Goal: Task Accomplishment & Management: Manage account settings

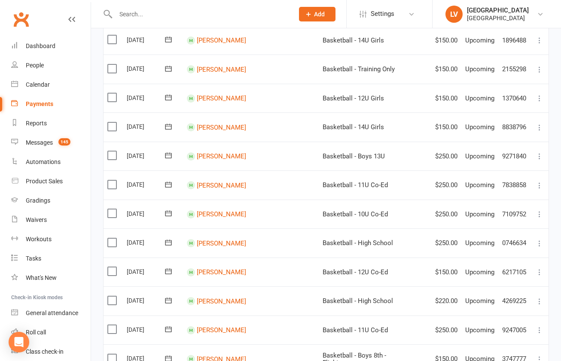
scroll to position [504, 0]
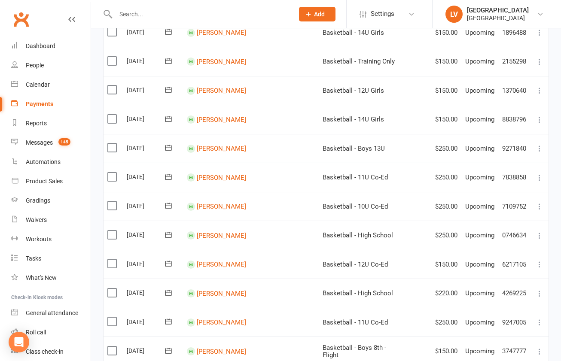
click at [111, 143] on label at bounding box center [113, 147] width 12 height 9
click at [111, 143] on input "checkbox" at bounding box center [110, 143] width 6 height 0
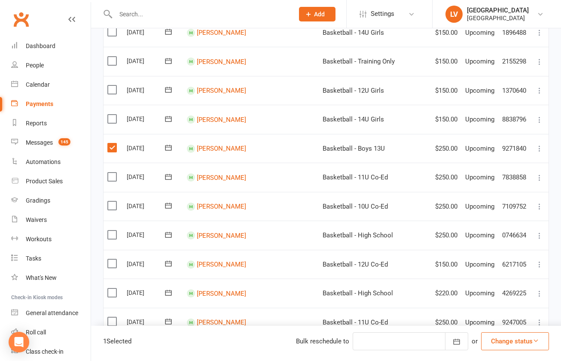
click at [113, 173] on label at bounding box center [113, 177] width 12 height 9
click at [113, 173] on input "checkbox" at bounding box center [110, 173] width 6 height 0
drag, startPoint x: 497, startPoint y: 344, endPoint x: 502, endPoint y: 341, distance: 5.4
click at [497, 343] on button "Change status" at bounding box center [515, 341] width 68 height 18
drag, startPoint x: 508, startPoint y: 319, endPoint x: 506, endPoint y: 315, distance: 4.8
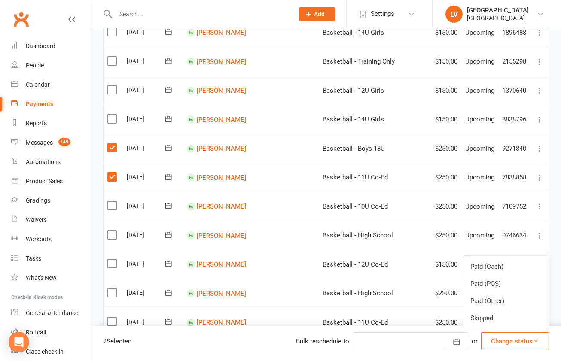
click at [508, 318] on link "Skipped" at bounding box center [505, 318] width 85 height 17
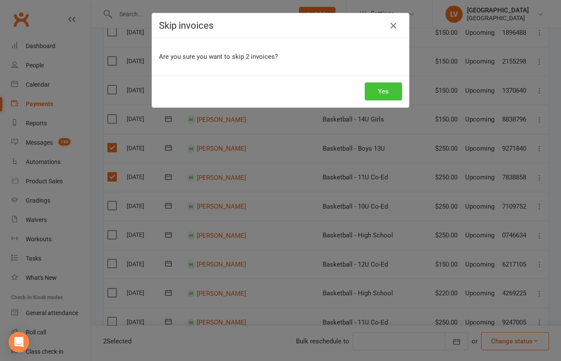
click at [380, 94] on button "Yes" at bounding box center [383, 91] width 37 height 18
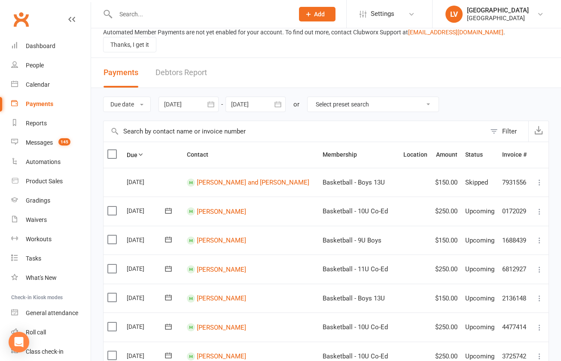
scroll to position [0, 0]
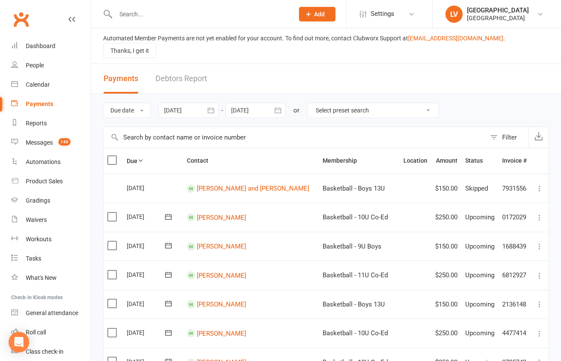
click at [253, 103] on div at bounding box center [255, 110] width 60 height 15
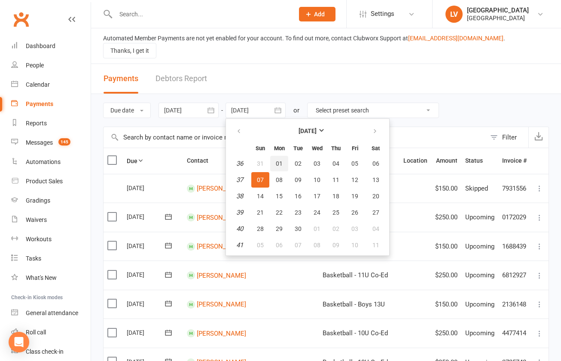
click at [277, 156] on button "01" at bounding box center [279, 163] width 18 height 15
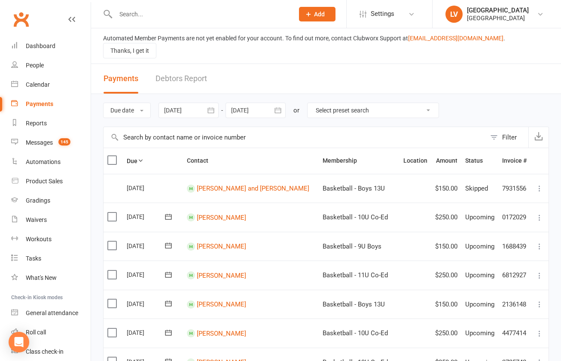
click at [261, 103] on div at bounding box center [255, 110] width 60 height 15
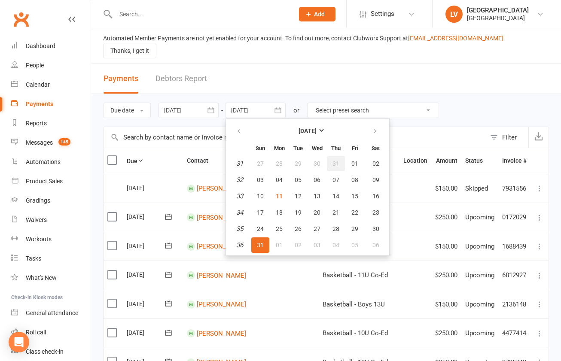
click at [342, 156] on button "31" at bounding box center [336, 163] width 18 height 15
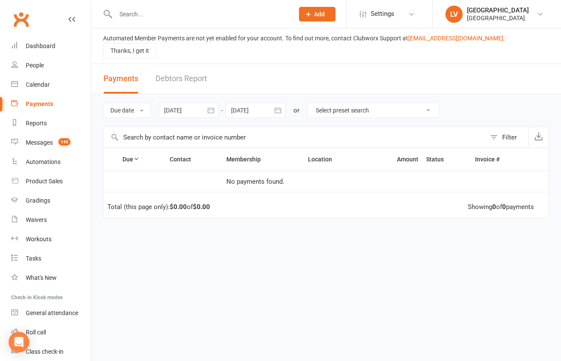
click at [276, 106] on icon "button" at bounding box center [278, 110] width 9 height 9
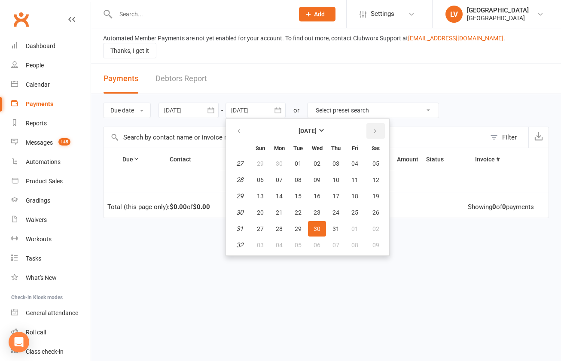
click at [375, 128] on icon "button" at bounding box center [375, 131] width 6 height 7
click at [375, 225] on span "30" at bounding box center [375, 228] width 7 height 7
type input "30 Aug 2025"
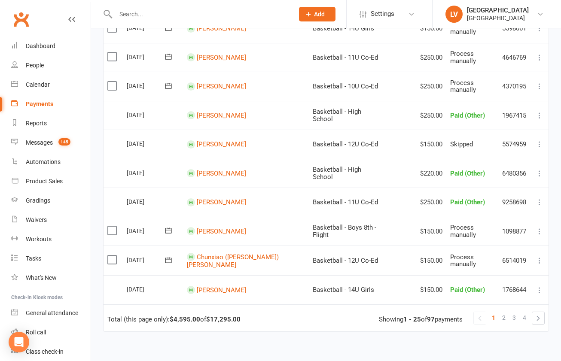
scroll to position [599, 0]
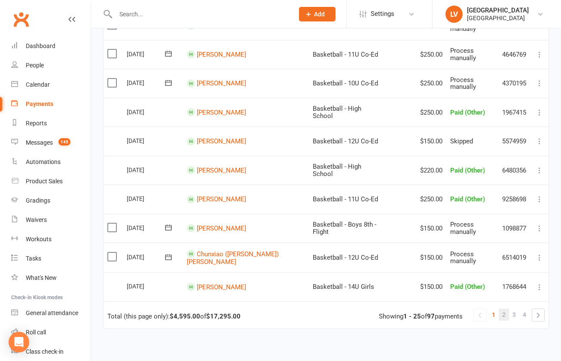
click at [505, 309] on span "2" at bounding box center [503, 315] width 3 height 12
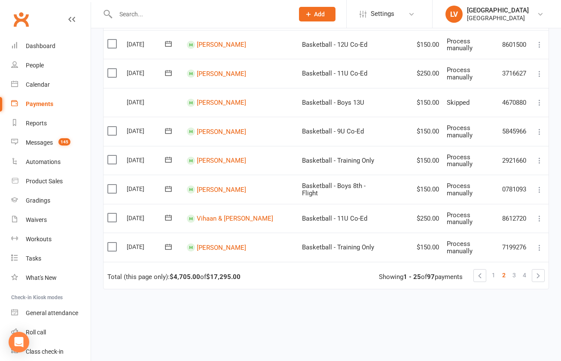
scroll to position [675, 0]
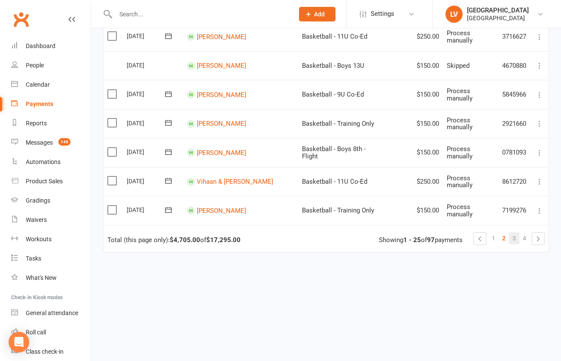
click at [515, 232] on span "3" at bounding box center [513, 238] width 3 height 12
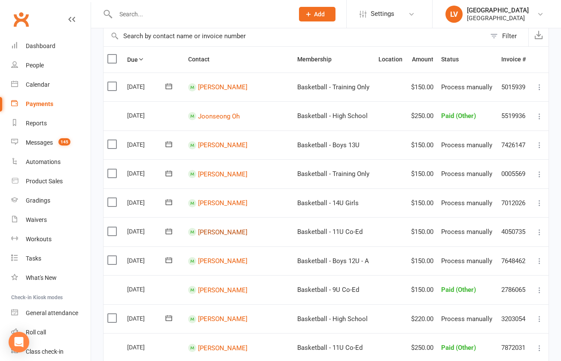
scroll to position [99, 0]
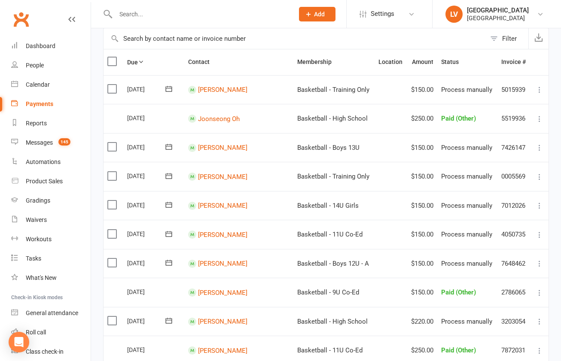
click at [112, 143] on label at bounding box center [113, 147] width 12 height 9
click at [112, 143] on input "checkbox" at bounding box center [110, 143] width 6 height 0
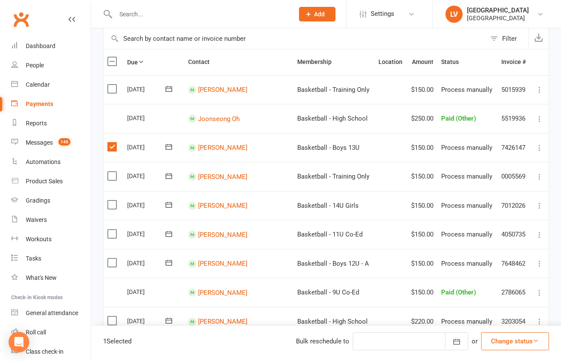
click at [522, 344] on button "Change status" at bounding box center [515, 341] width 68 height 18
click at [500, 315] on link "Skipped" at bounding box center [505, 318] width 85 height 17
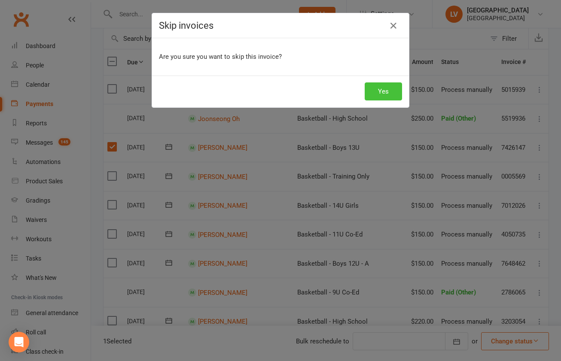
click at [382, 89] on button "Yes" at bounding box center [383, 91] width 37 height 18
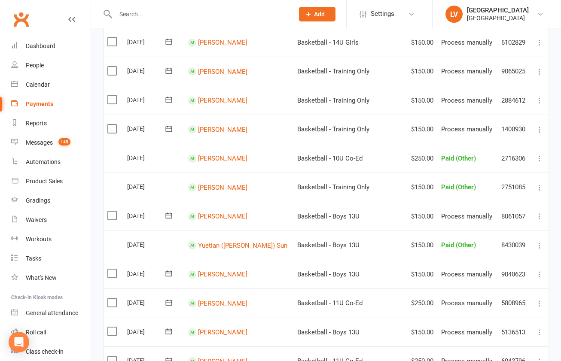
scroll to position [581, 0]
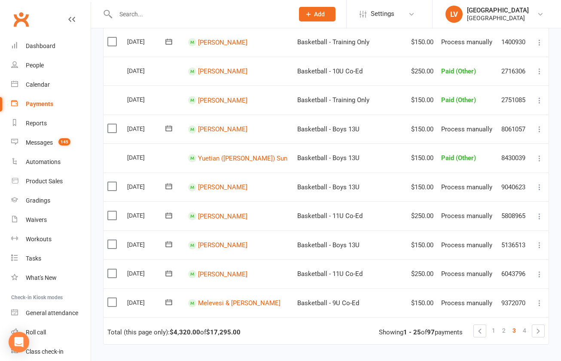
click at [526, 325] on span "4" at bounding box center [524, 331] width 3 height 12
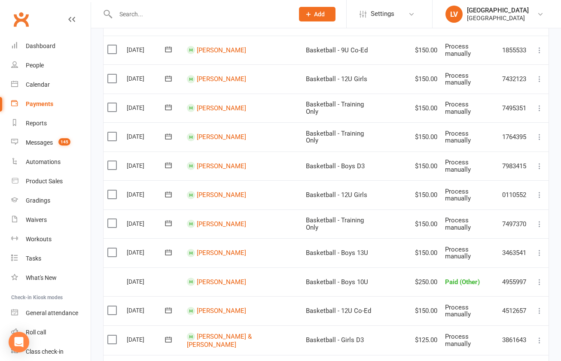
scroll to position [369, 0]
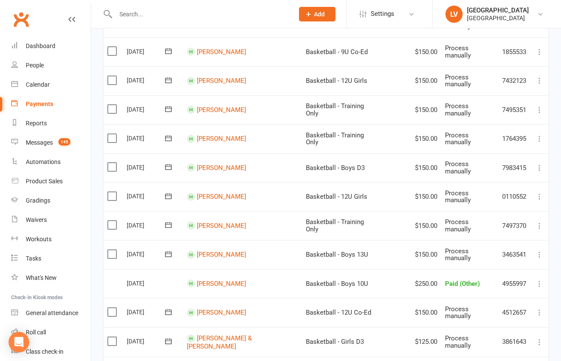
click at [114, 221] on label at bounding box center [113, 225] width 12 height 9
click at [113, 221] on input "checkbox" at bounding box center [110, 221] width 6 height 0
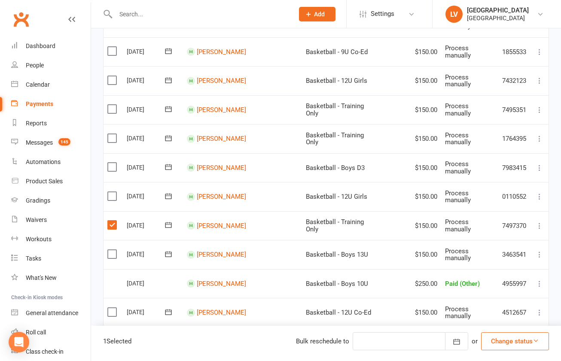
click at [514, 341] on button "Change status" at bounding box center [515, 341] width 68 height 18
click at [497, 318] on link "Skipped" at bounding box center [505, 318] width 85 height 17
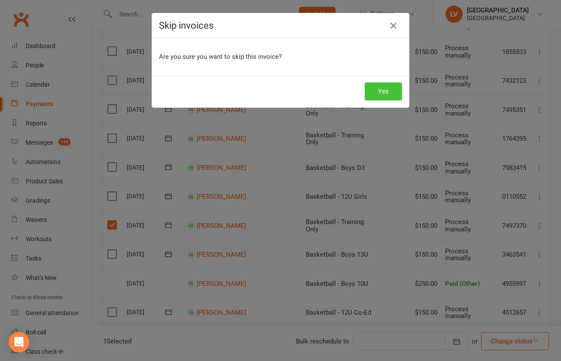
click at [386, 95] on button "Yes" at bounding box center [383, 91] width 37 height 18
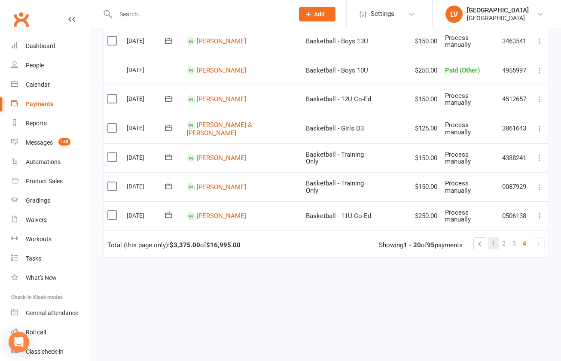
scroll to position [530, 0]
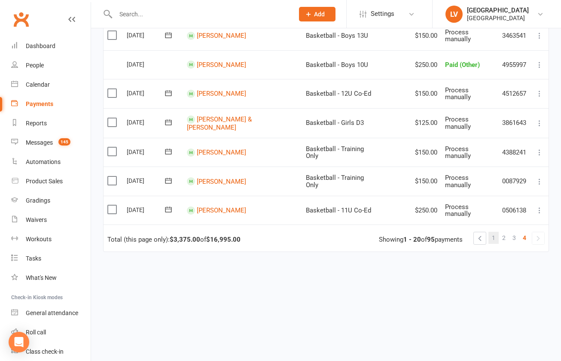
click at [493, 232] on span "1" at bounding box center [493, 238] width 3 height 12
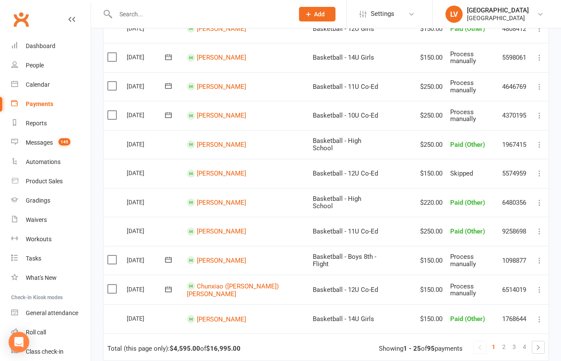
scroll to position [573, 0]
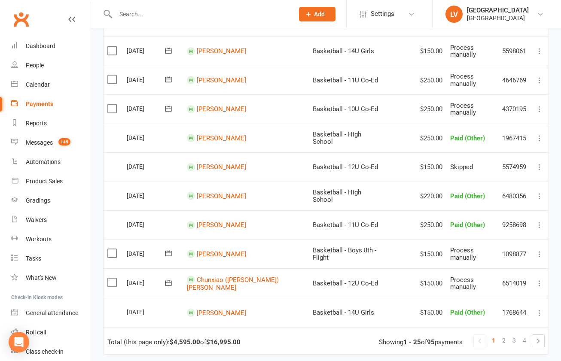
click at [502, 335] on link "2" at bounding box center [504, 341] width 10 height 12
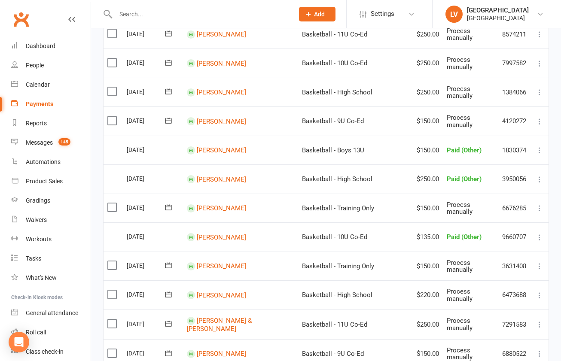
scroll to position [251, 0]
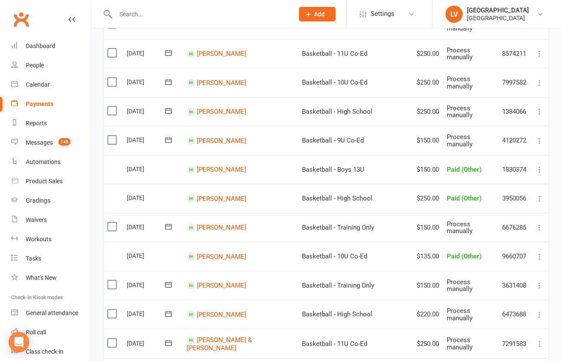
click at [112, 106] on label at bounding box center [113, 110] width 12 height 9
click at [112, 106] on input "checkbox" at bounding box center [110, 106] width 6 height 0
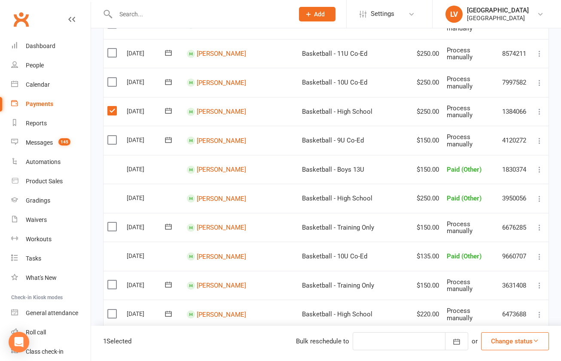
click at [506, 341] on button "Change status" at bounding box center [515, 341] width 68 height 18
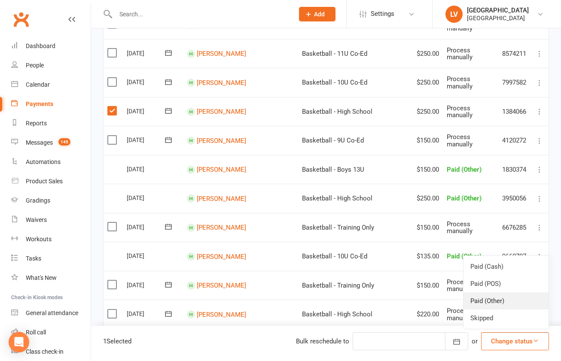
click at [495, 302] on link "Paid (Other)" at bounding box center [505, 300] width 85 height 17
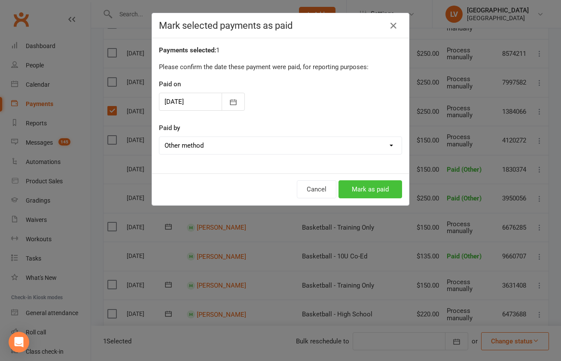
click at [380, 189] on button "Mark as paid" at bounding box center [370, 189] width 64 height 18
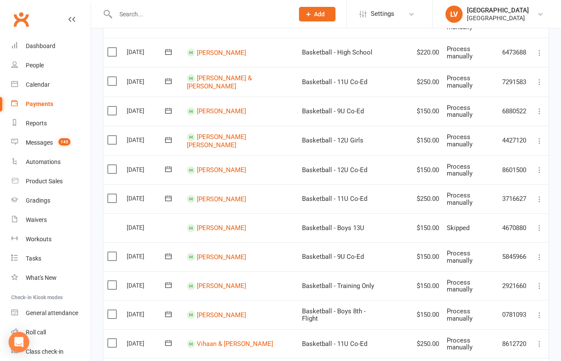
scroll to position [514, 0]
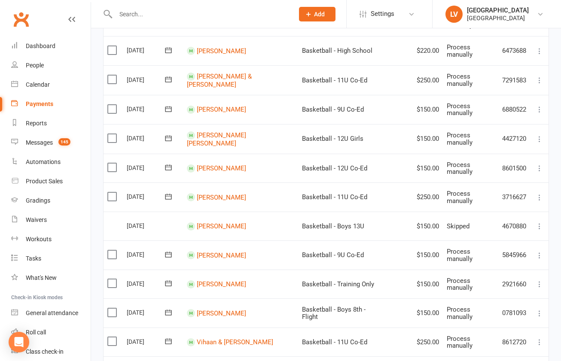
click at [114, 134] on label at bounding box center [113, 138] width 12 height 9
click at [113, 134] on input "checkbox" at bounding box center [110, 134] width 6 height 0
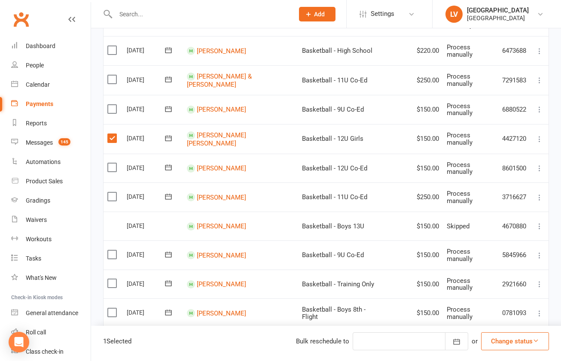
click at [513, 341] on button "Change status" at bounding box center [515, 341] width 68 height 18
click at [500, 313] on link "Skipped" at bounding box center [505, 318] width 85 height 17
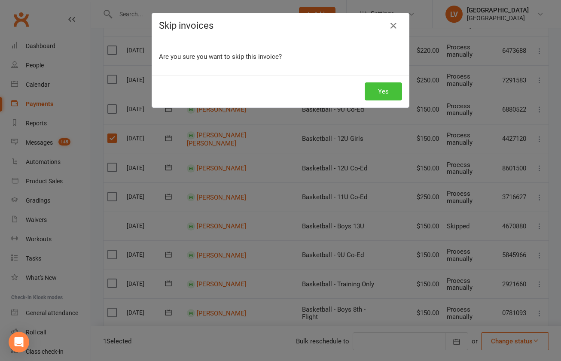
click at [380, 94] on button "Yes" at bounding box center [383, 91] width 37 height 18
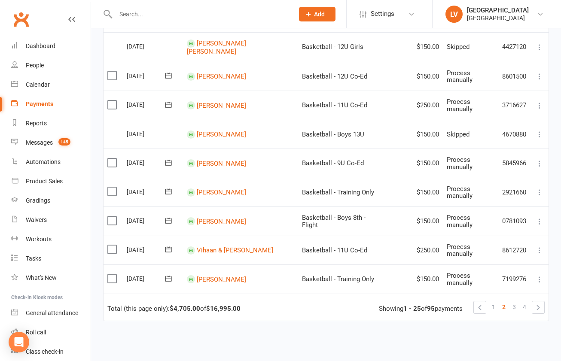
scroll to position [607, 0]
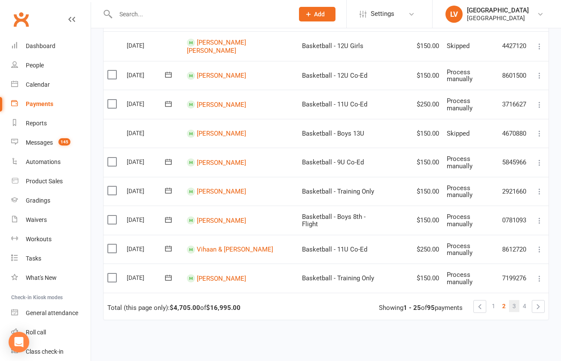
click at [510, 300] on link "3" at bounding box center [514, 306] width 10 height 12
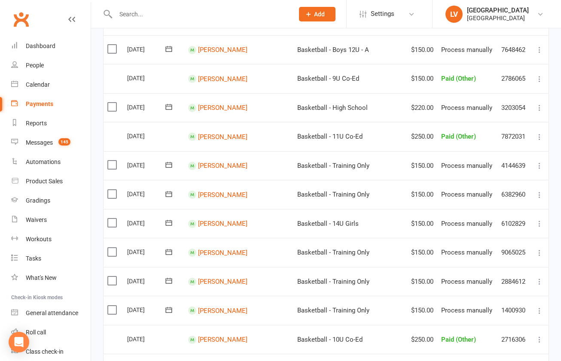
scroll to position [305, 0]
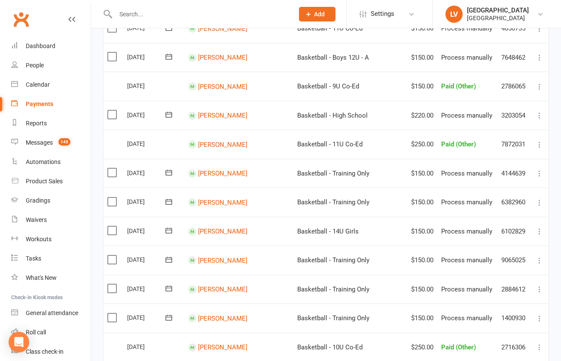
click at [113, 52] on label at bounding box center [113, 56] width 12 height 9
click at [113, 52] on input "checkbox" at bounding box center [110, 52] width 6 height 0
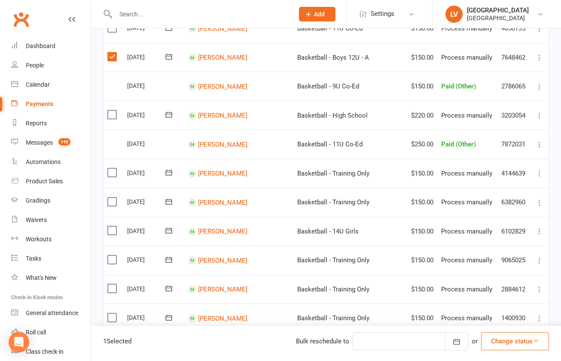
click at [508, 341] on button "Change status" at bounding box center [515, 341] width 68 height 18
click at [501, 317] on link "Skipped" at bounding box center [505, 318] width 85 height 17
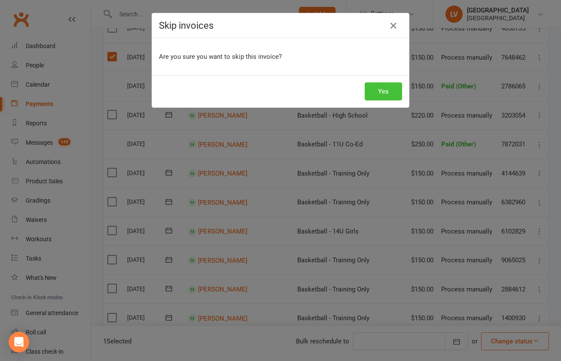
click at [391, 88] on button "Yes" at bounding box center [383, 91] width 37 height 18
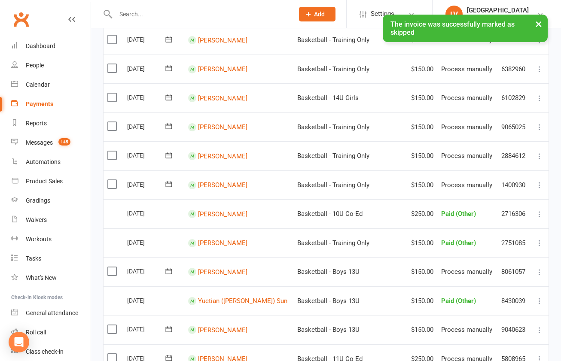
scroll to position [412, 0]
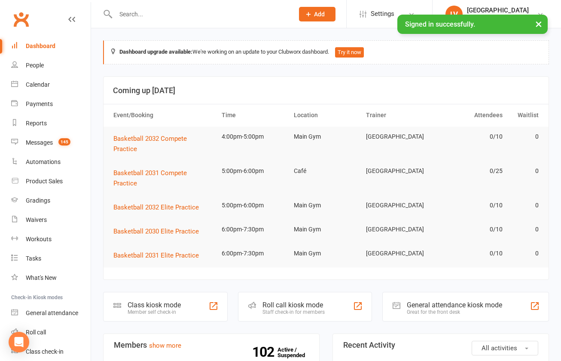
click at [165, 12] on input "text" at bounding box center [200, 14] width 175 height 12
paste input "[PERSON_NAME]"
type input "[PERSON_NAME]"
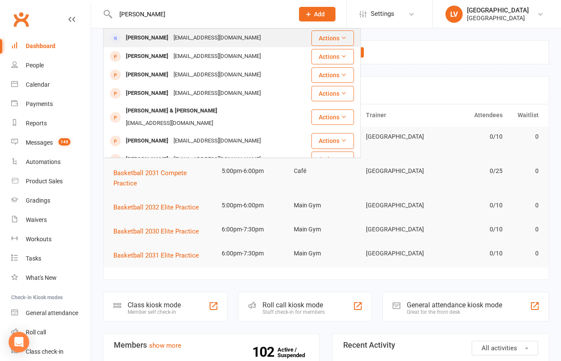
click at [187, 43] on div "[EMAIL_ADDRESS][DOMAIN_NAME]" at bounding box center [217, 38] width 92 height 12
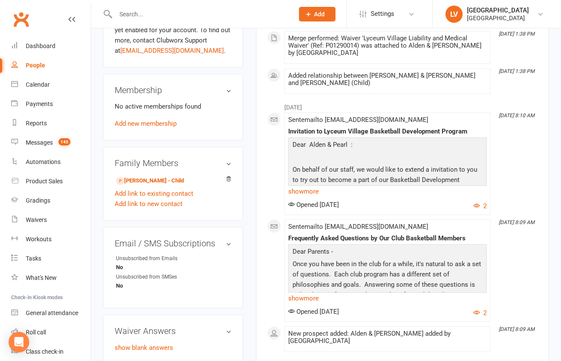
scroll to position [337, 0]
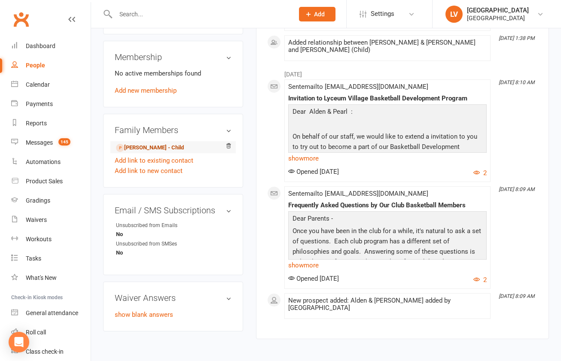
click at [146, 143] on link "[PERSON_NAME] - Child" at bounding box center [150, 147] width 68 height 9
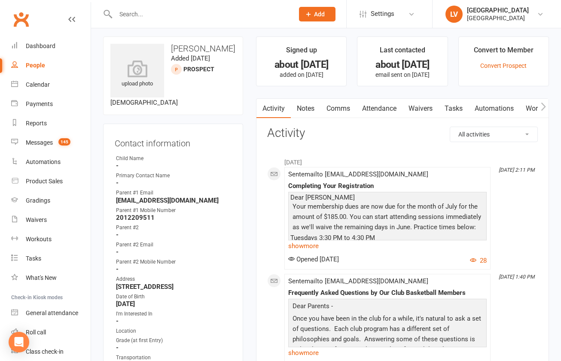
scroll to position [2, 0]
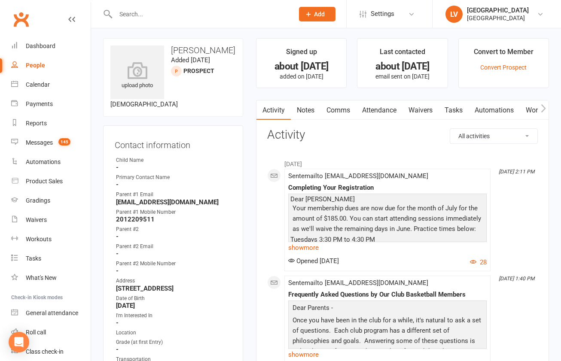
click at [120, 13] on input "text" at bounding box center [200, 14] width 175 height 12
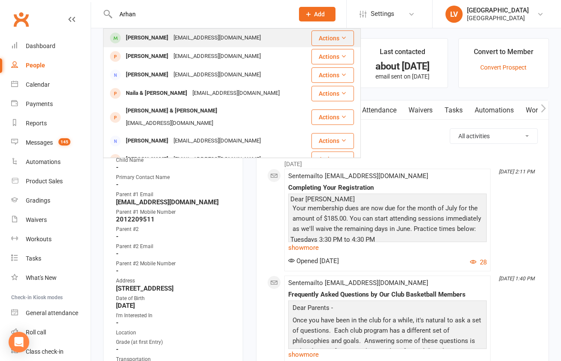
type input "Arhan"
click at [125, 38] on div "[PERSON_NAME]" at bounding box center [147, 38] width 48 height 12
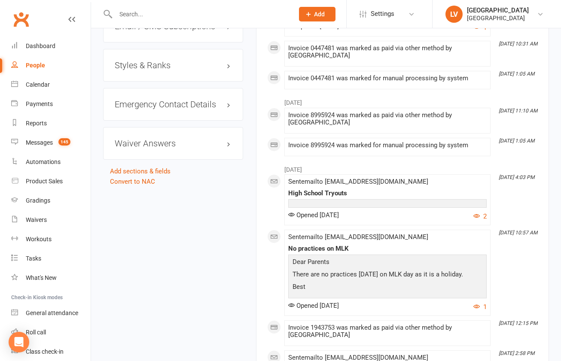
scroll to position [1127, 0]
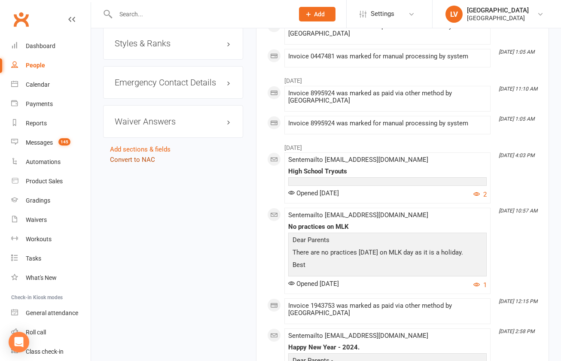
click at [124, 164] on link "Convert to NAC" at bounding box center [132, 160] width 45 height 8
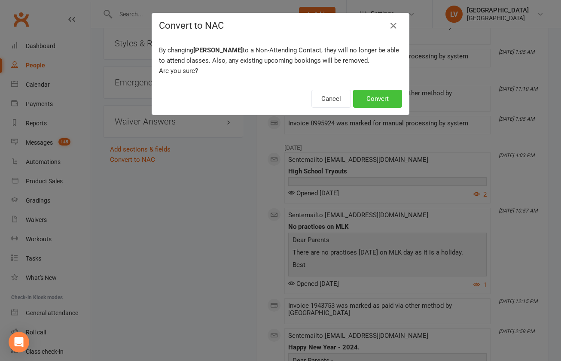
click at [383, 100] on button "Convert" at bounding box center [377, 99] width 49 height 18
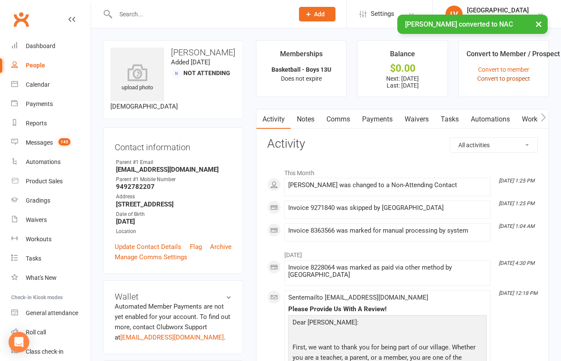
click at [512, 79] on link "Convert to prospect" at bounding box center [503, 78] width 53 height 7
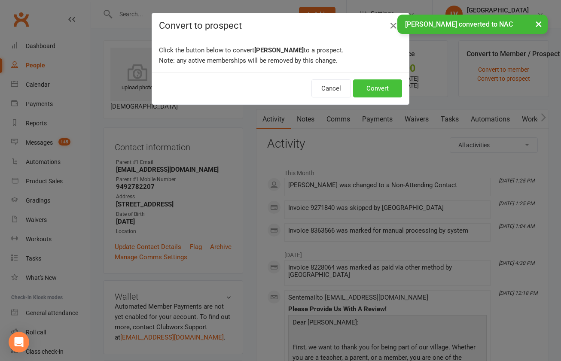
click at [370, 91] on button "Convert" at bounding box center [377, 88] width 49 height 18
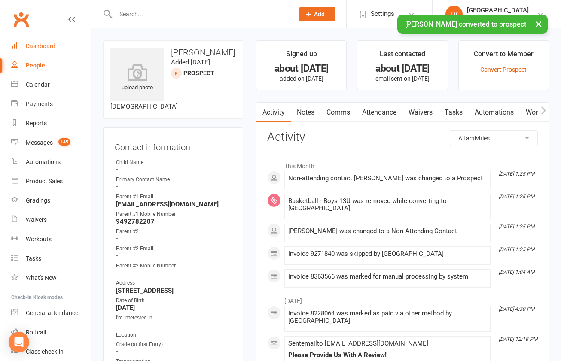
click at [35, 47] on div "Dashboard" at bounding box center [41, 46] width 30 height 7
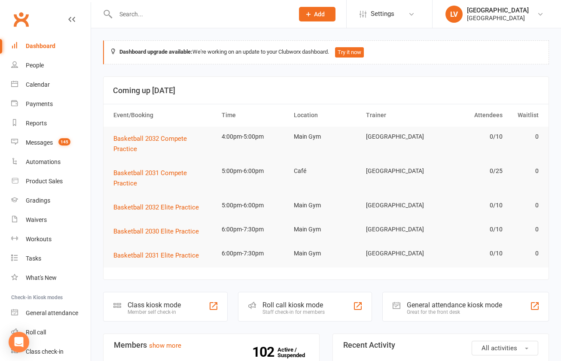
click at [208, 18] on input "text" at bounding box center [200, 14] width 175 height 12
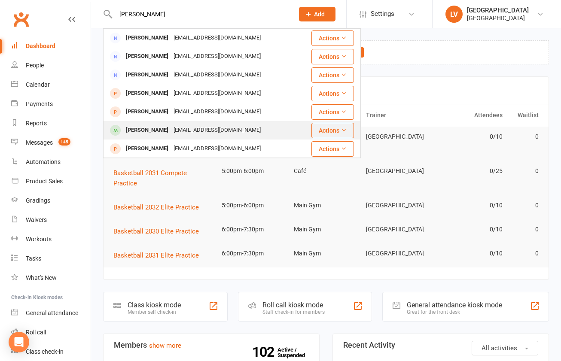
type input "[PERSON_NAME]"
click at [176, 133] on div "[EMAIL_ADDRESS][DOMAIN_NAME]" at bounding box center [217, 130] width 92 height 12
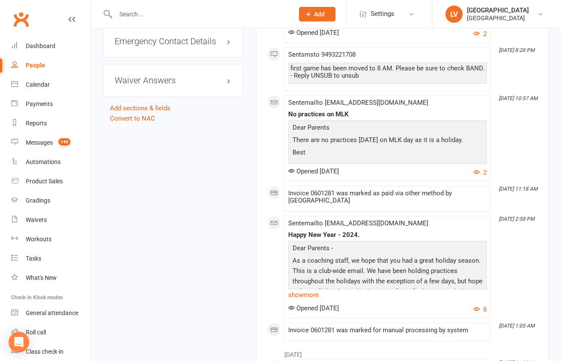
scroll to position [1196, 0]
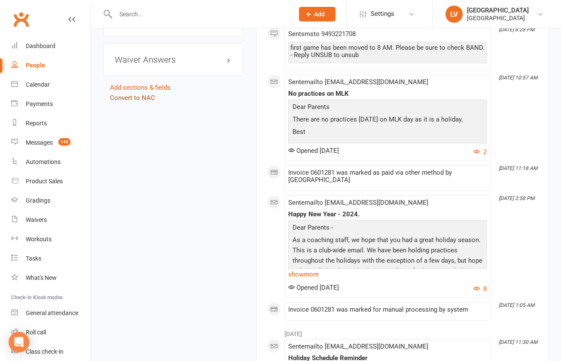
click at [140, 102] on link "Convert to NAC" at bounding box center [132, 98] width 45 height 8
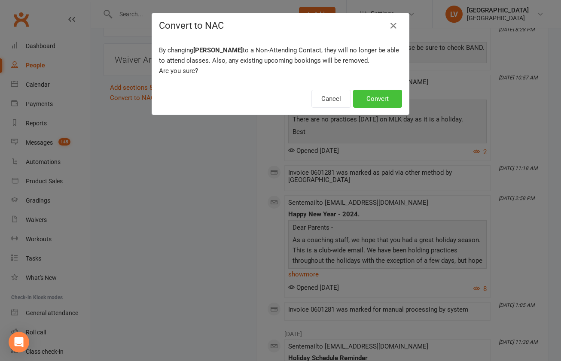
click at [377, 96] on button "Convert" at bounding box center [377, 99] width 49 height 18
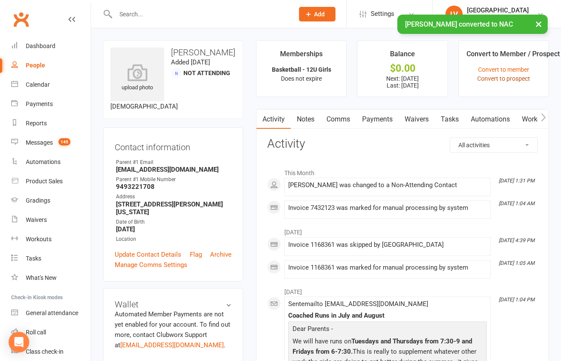
click at [505, 76] on link "Convert to prospect" at bounding box center [503, 78] width 53 height 7
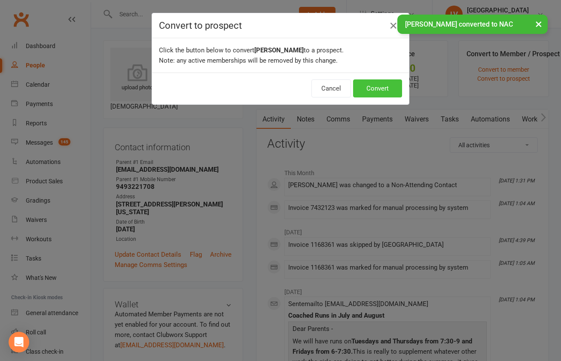
click at [379, 83] on button "Convert" at bounding box center [377, 88] width 49 height 18
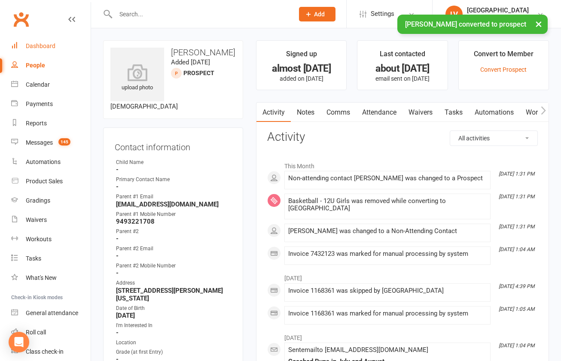
click at [42, 49] on div "Dashboard" at bounding box center [41, 46] width 30 height 7
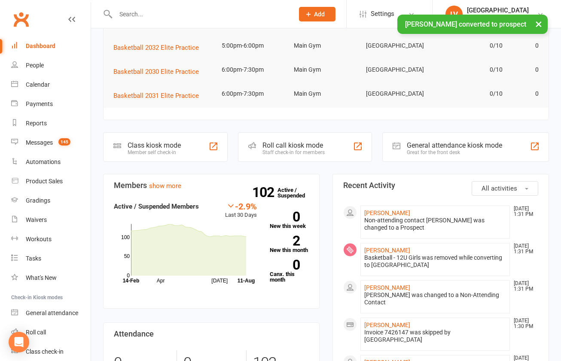
scroll to position [164, 0]
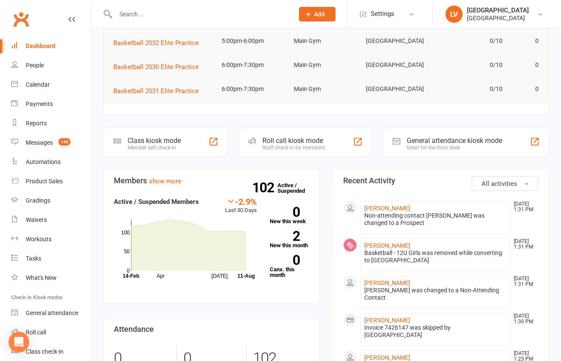
click at [166, 18] on input "text" at bounding box center [200, 14] width 175 height 12
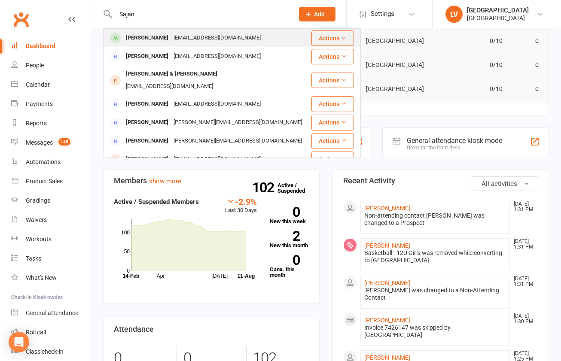
type input "Sajan"
click at [156, 36] on div "[PERSON_NAME]" at bounding box center [147, 38] width 48 height 12
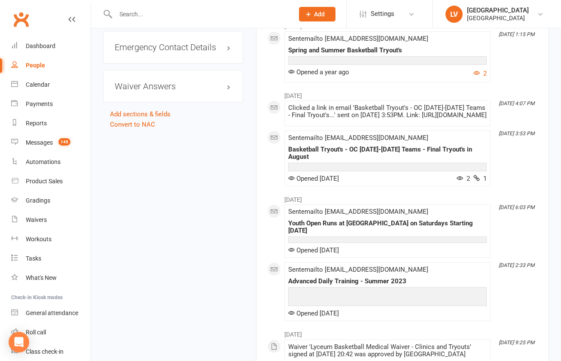
scroll to position [1159, 0]
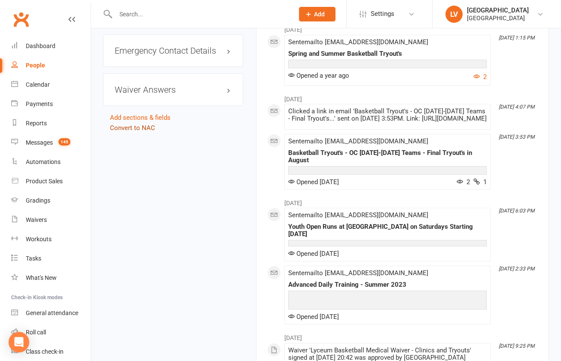
click at [146, 132] on link "Convert to NAC" at bounding box center [132, 128] width 45 height 8
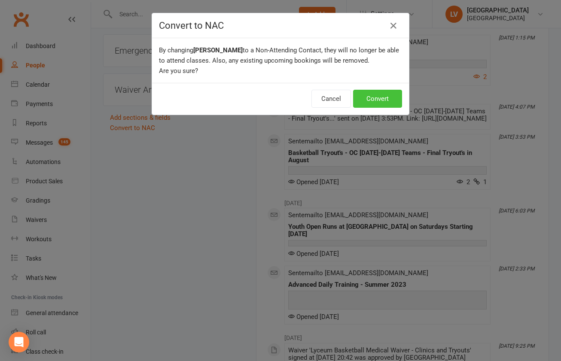
click at [371, 94] on button "Convert" at bounding box center [377, 99] width 49 height 18
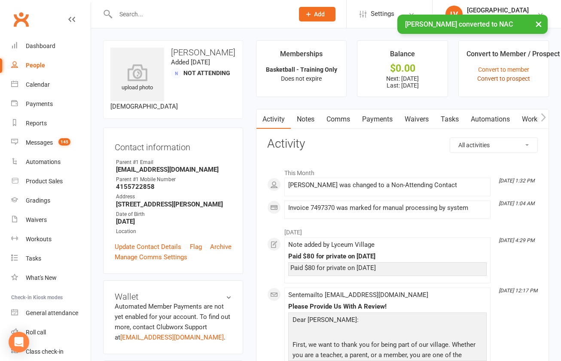
click at [510, 76] on link "Convert to prospect" at bounding box center [503, 78] width 53 height 7
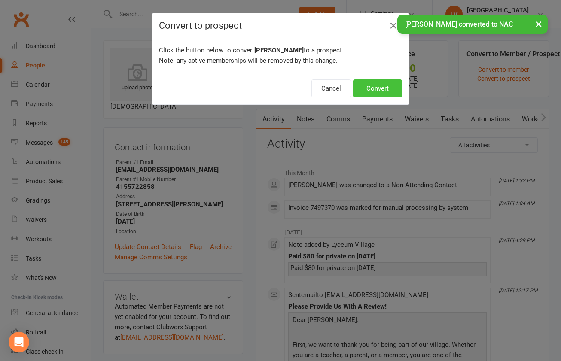
click at [373, 88] on button "Convert" at bounding box center [377, 88] width 49 height 18
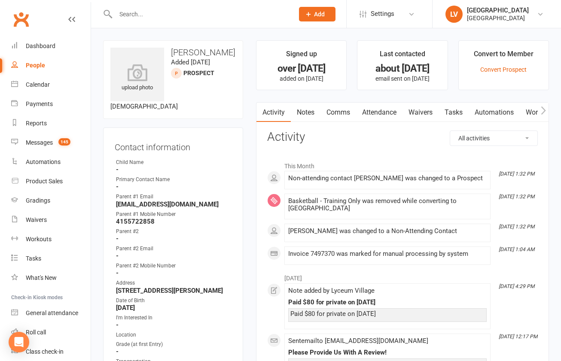
click at [170, 14] on input "text" at bounding box center [200, 14] width 175 height 12
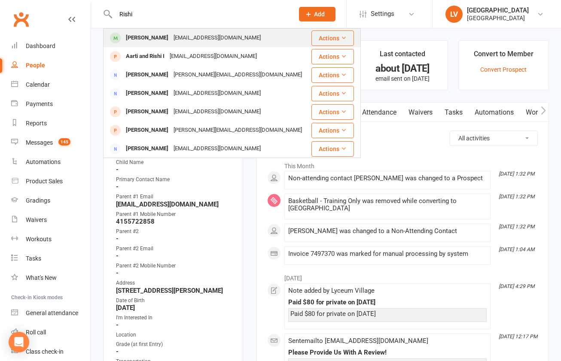
type input "Rishi"
click at [173, 41] on div "[EMAIL_ADDRESS][DOMAIN_NAME]" at bounding box center [217, 38] width 92 height 12
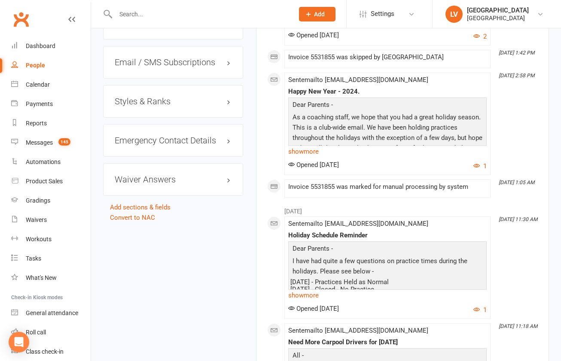
scroll to position [1115, 0]
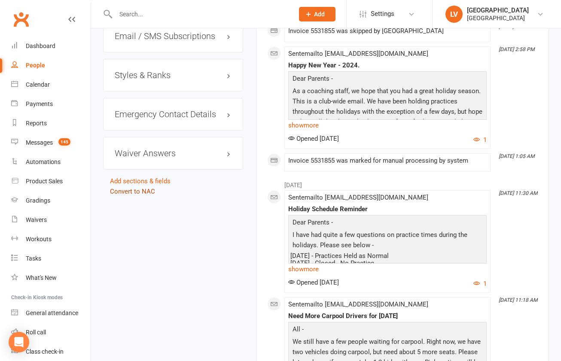
click at [139, 194] on link "Convert to NAC" at bounding box center [132, 192] width 45 height 8
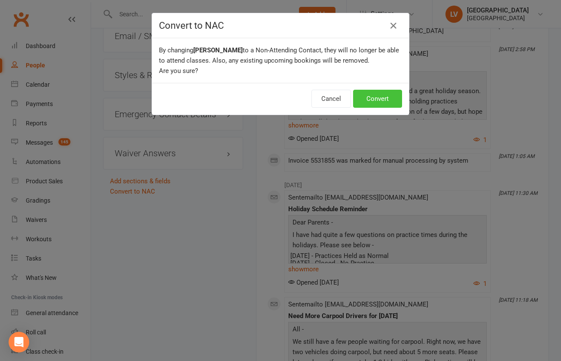
click at [375, 103] on button "Convert" at bounding box center [377, 99] width 49 height 18
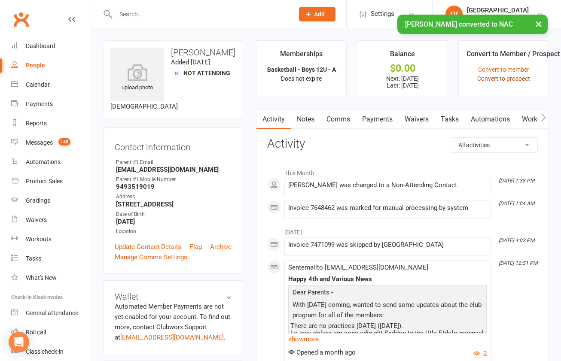
click at [499, 78] on link "Convert to prospect" at bounding box center [503, 78] width 53 height 7
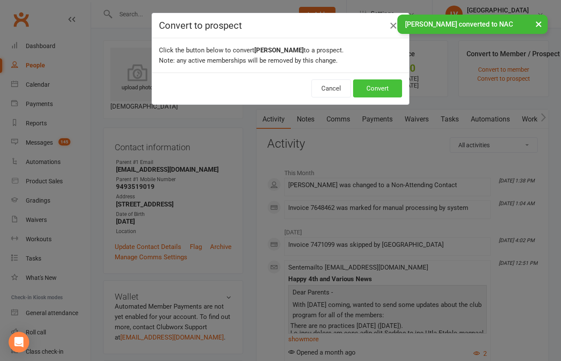
click at [372, 88] on button "Convert" at bounding box center [377, 88] width 49 height 18
